Goal: Entertainment & Leisure: Browse casually

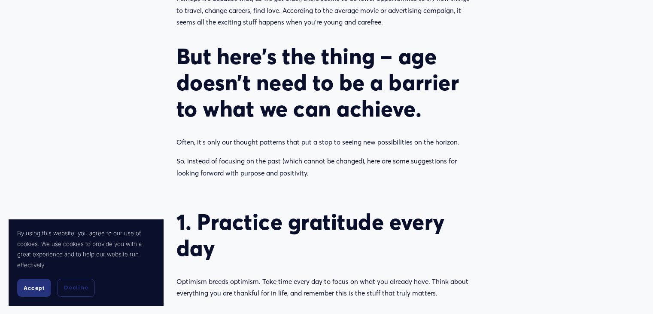
click at [38, 282] on button "Accept" at bounding box center [34, 287] width 34 height 18
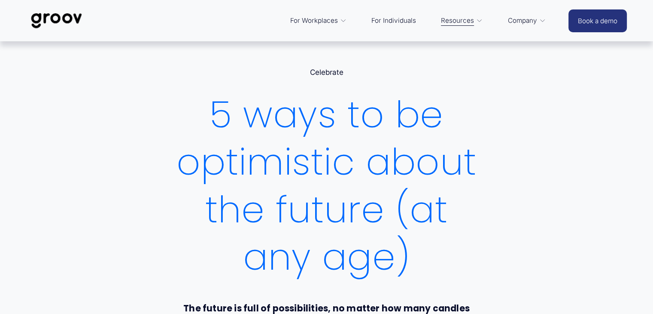
click at [41, 19] on img at bounding box center [56, 20] width 61 height 28
